Goal: Task Accomplishment & Management: Complete application form

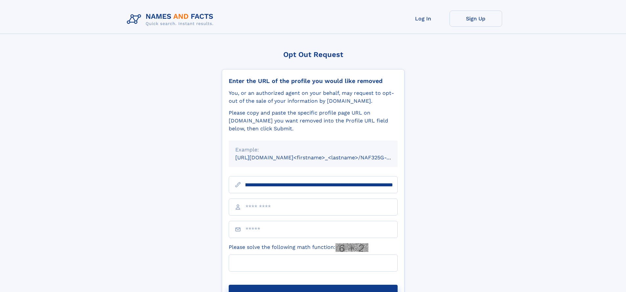
scroll to position [0, 76]
type input "**********"
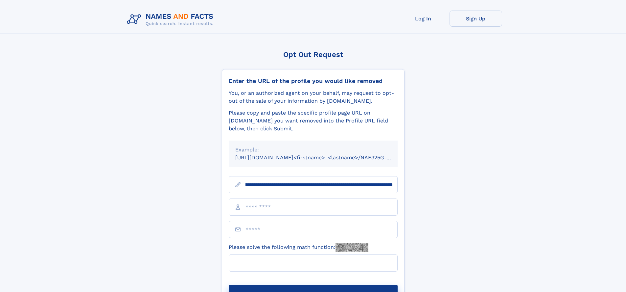
scroll to position [0, 76]
type input "**********"
